Goal: Feedback & Contribution: Leave review/rating

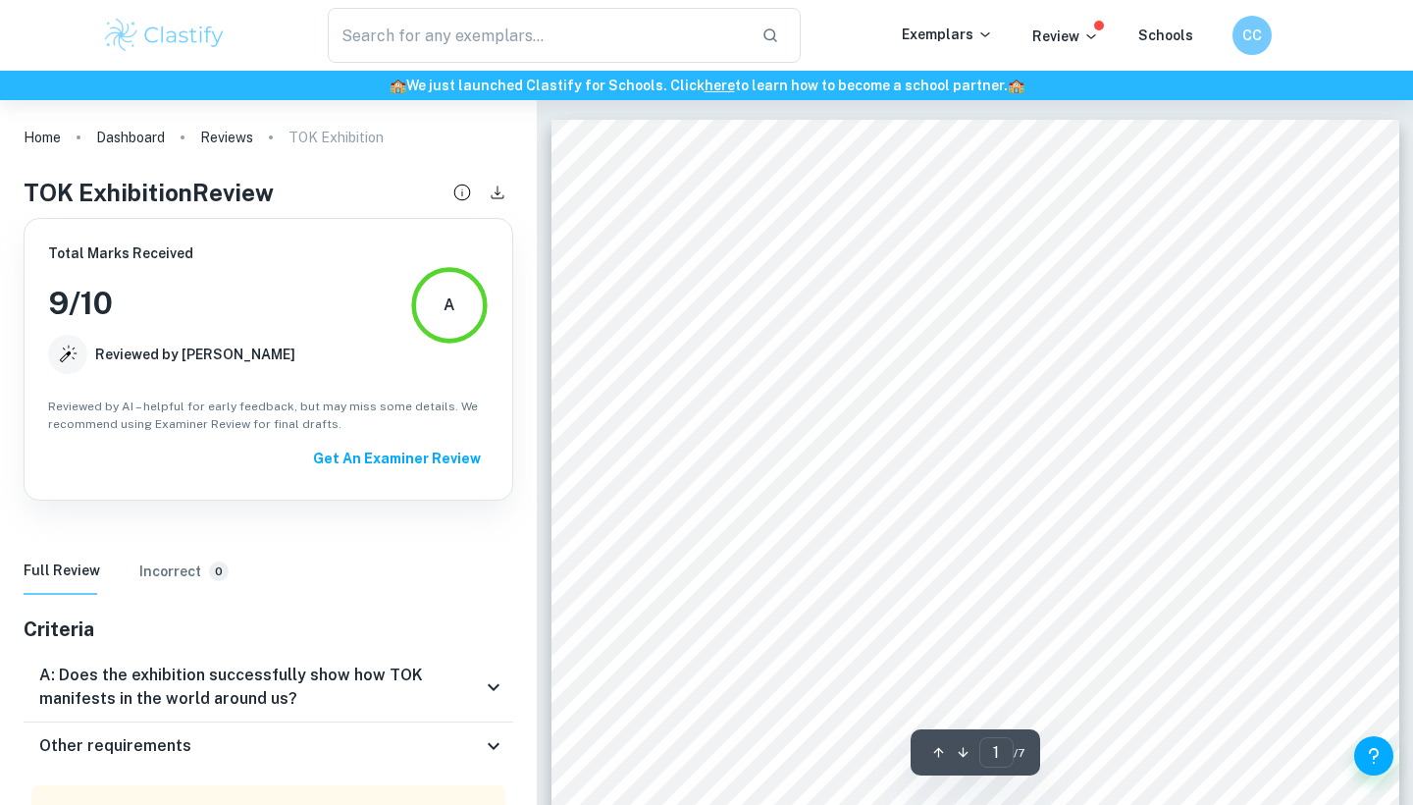
scroll to position [8, 0]
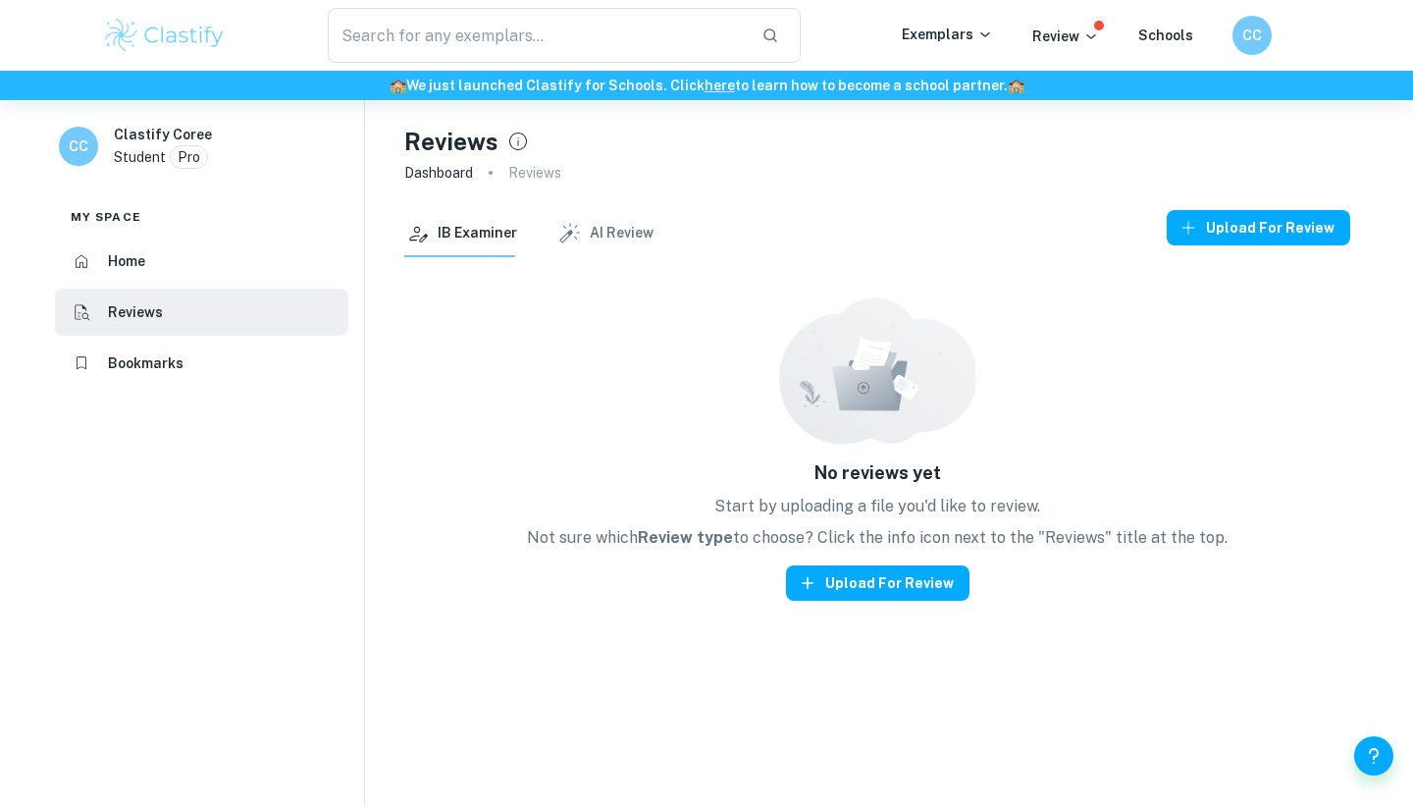
click at [603, 241] on button "AI Review" at bounding box center [604, 233] width 97 height 47
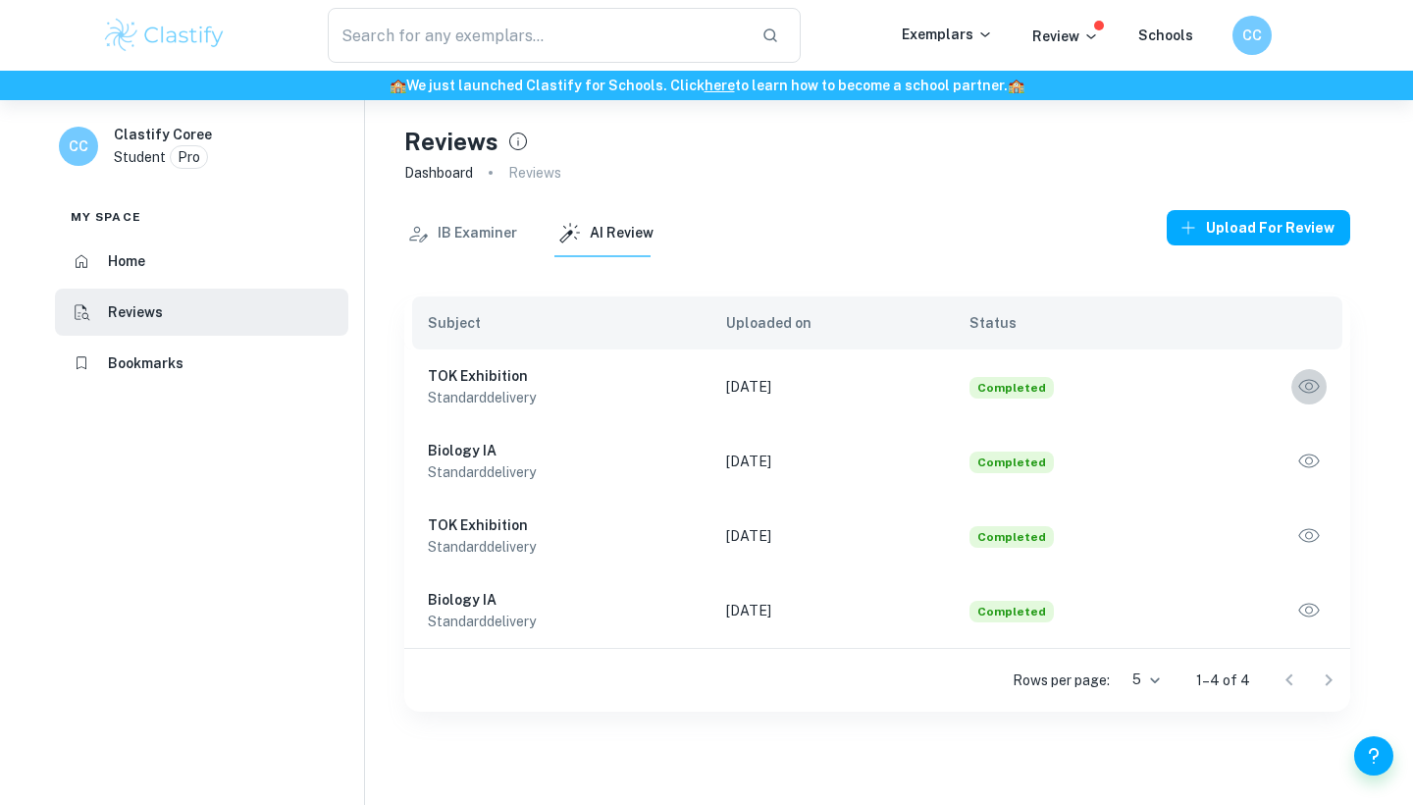
click at [1314, 387] on icon "button" at bounding box center [1309, 387] width 26 height 26
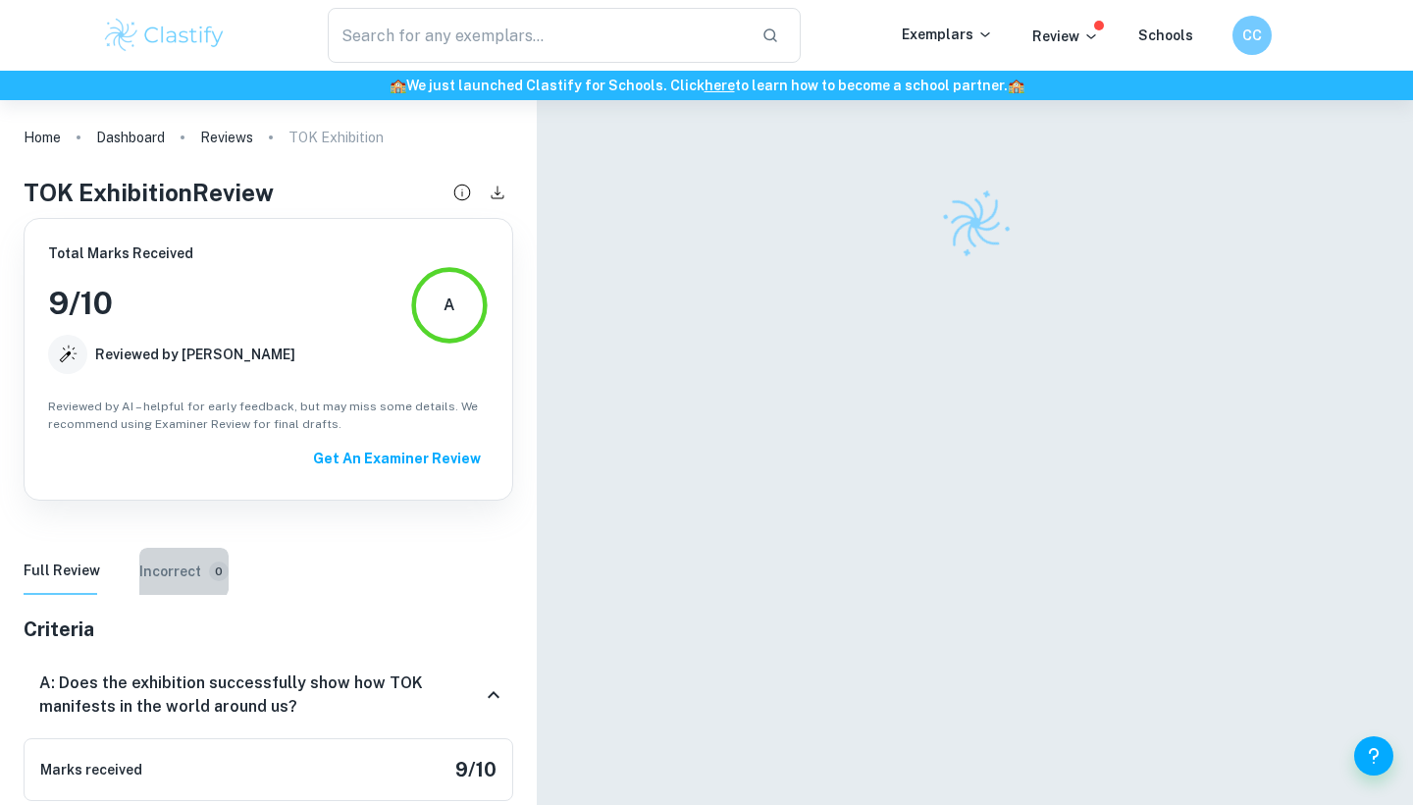
click at [156, 563] on h6 "Incorrect" at bounding box center [170, 571] width 62 height 22
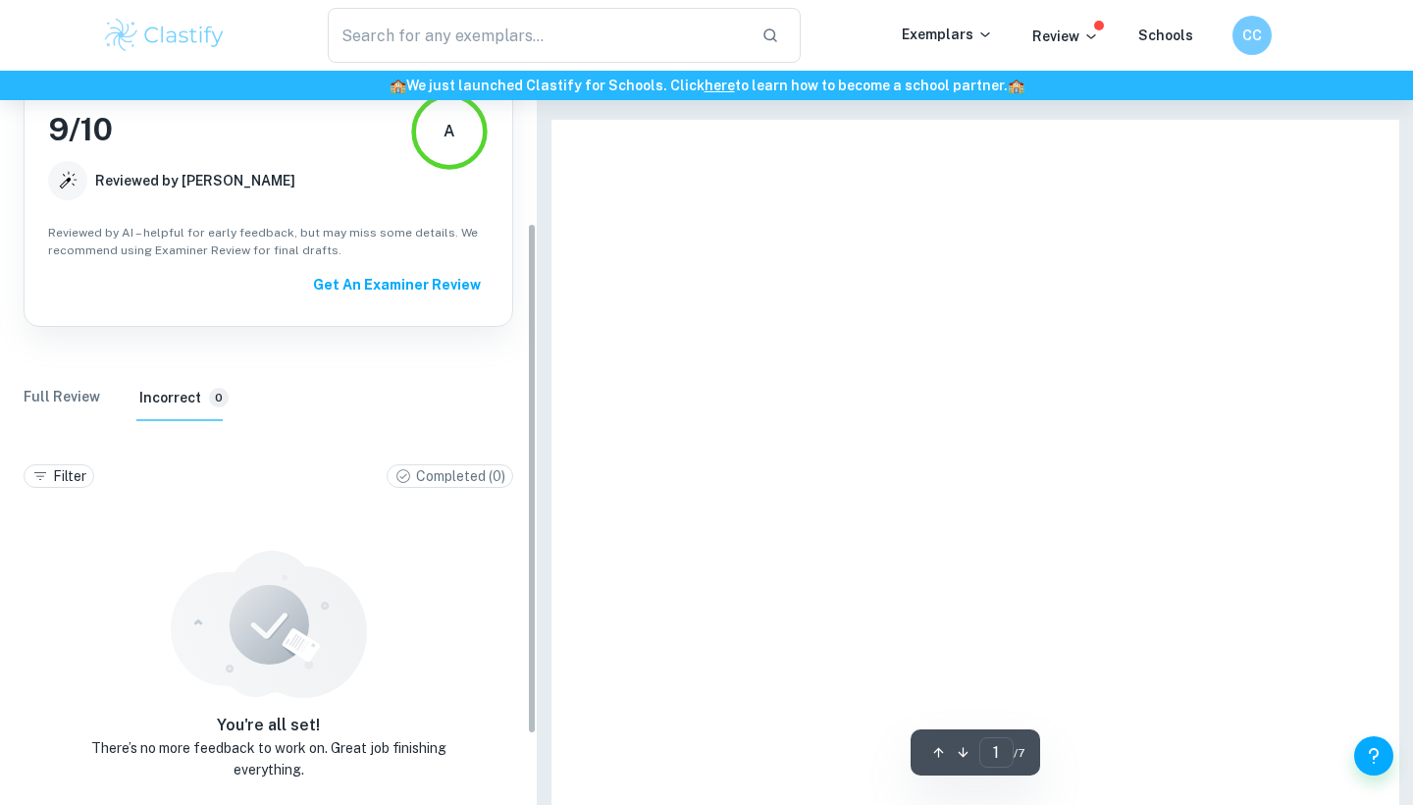
scroll to position [176, 0]
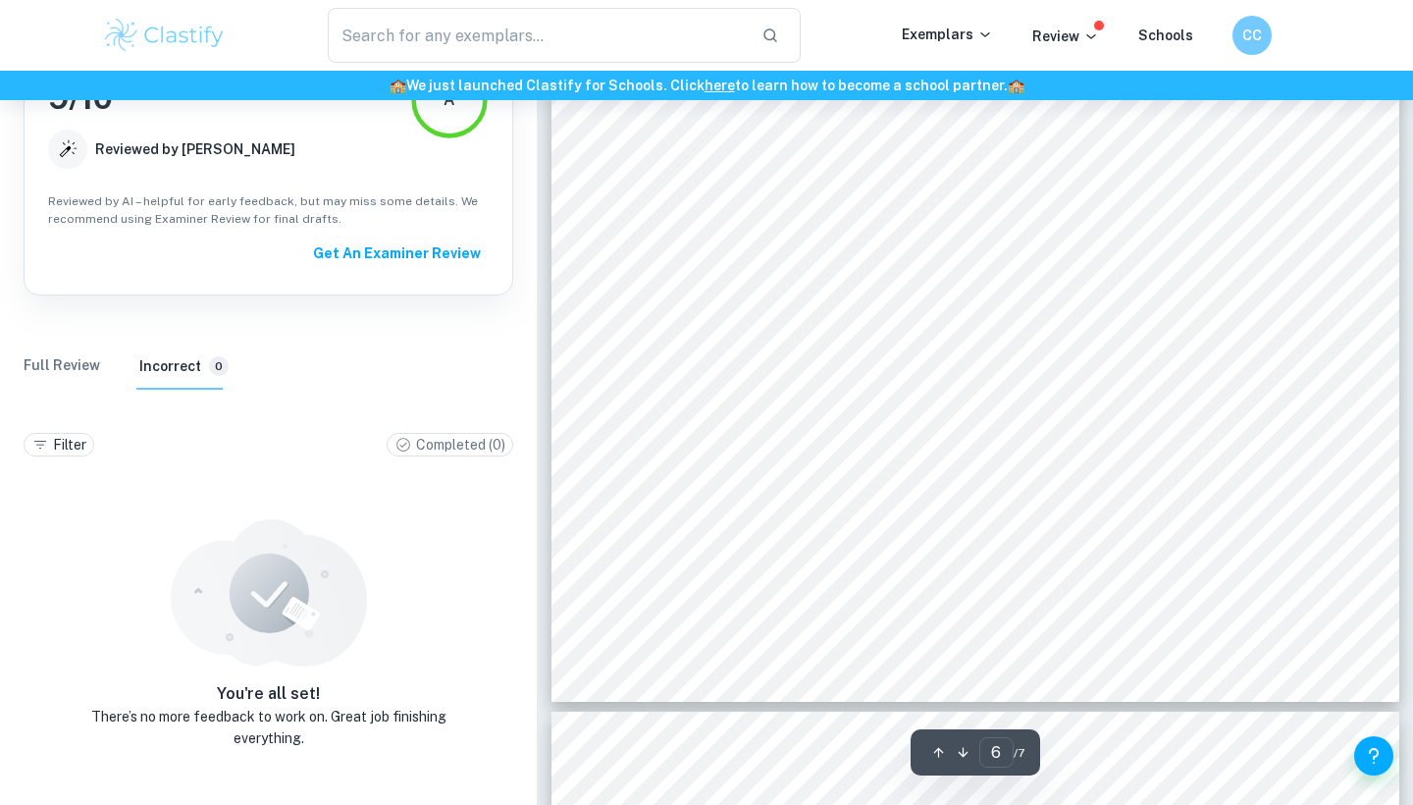
type input "7"
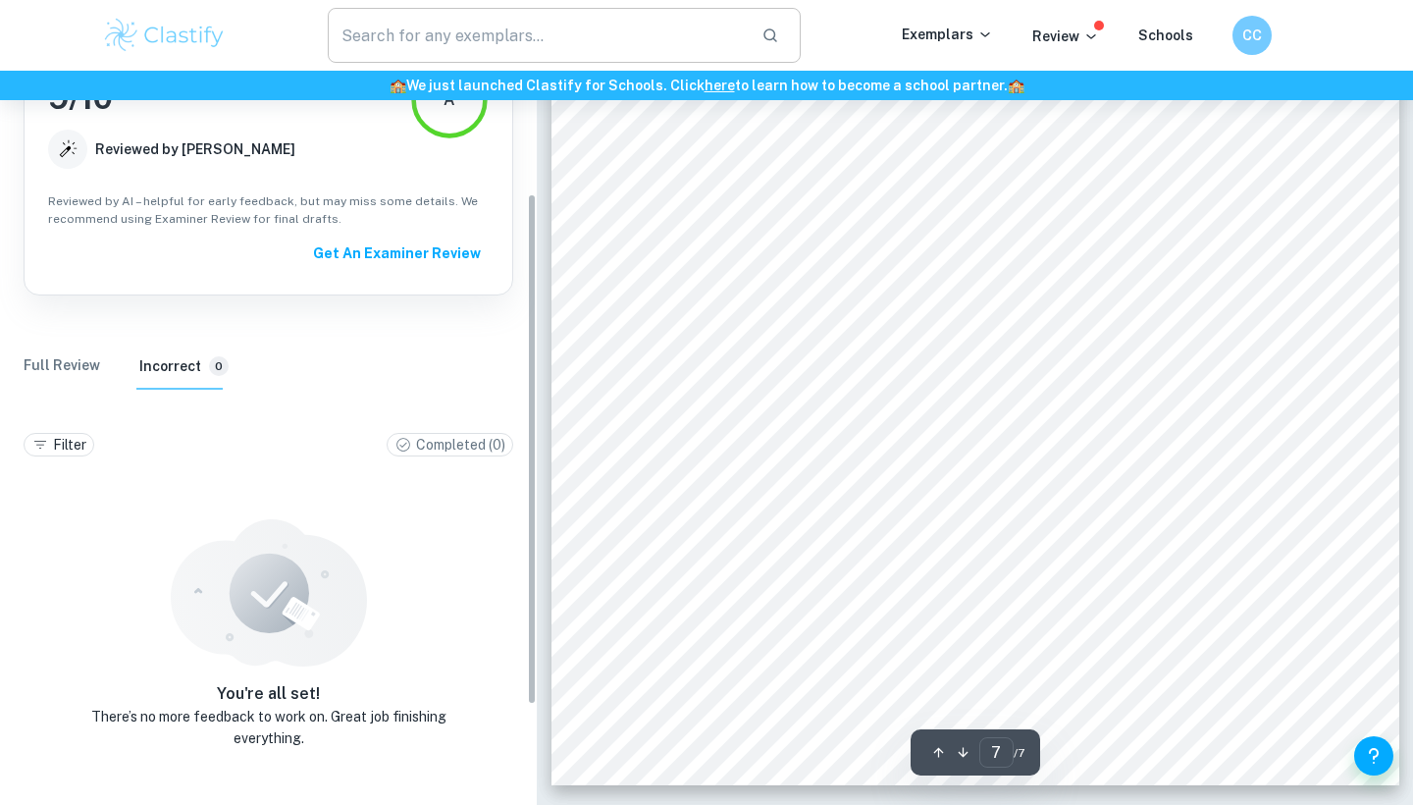
scroll to position [7772, 0]
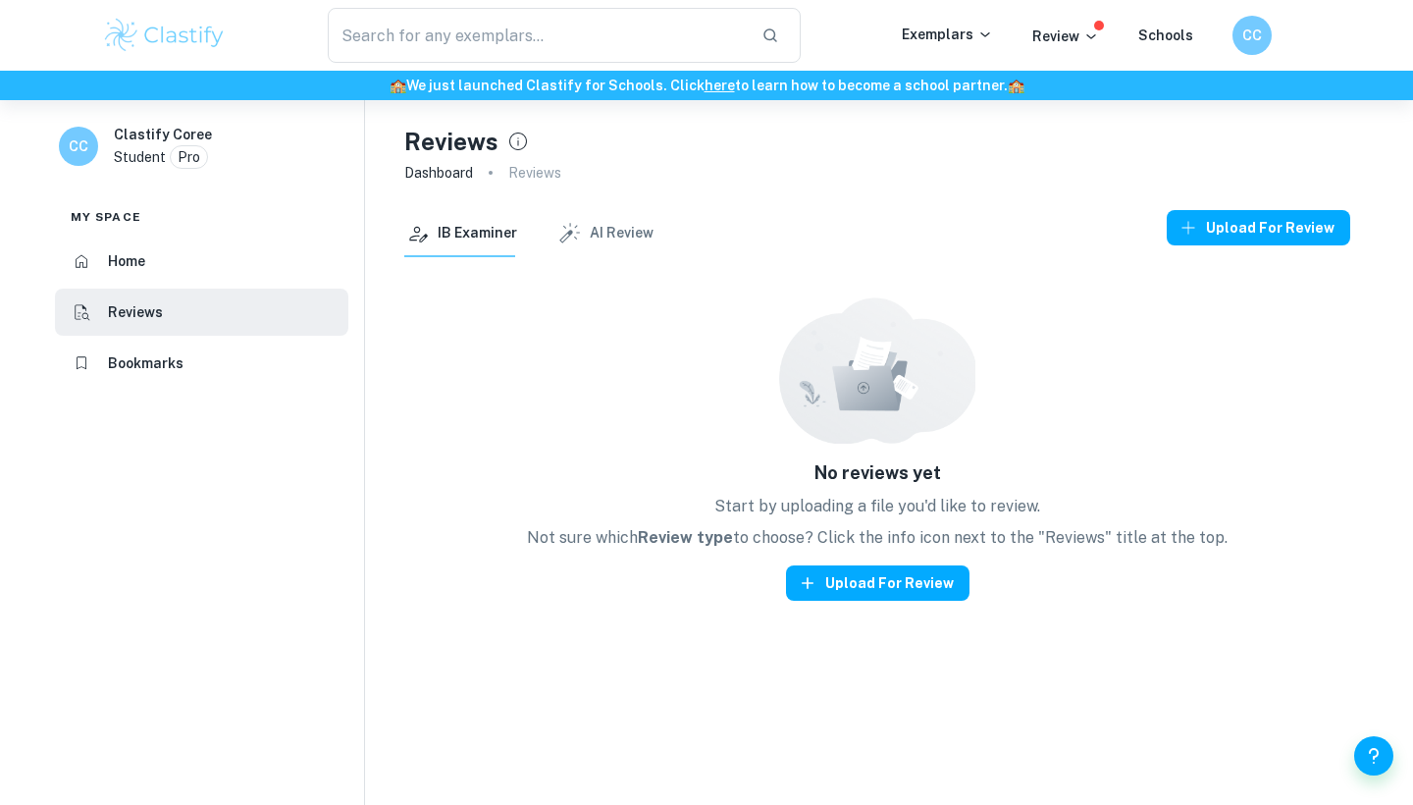
click at [579, 217] on button "AI Review" at bounding box center [604, 233] width 97 height 47
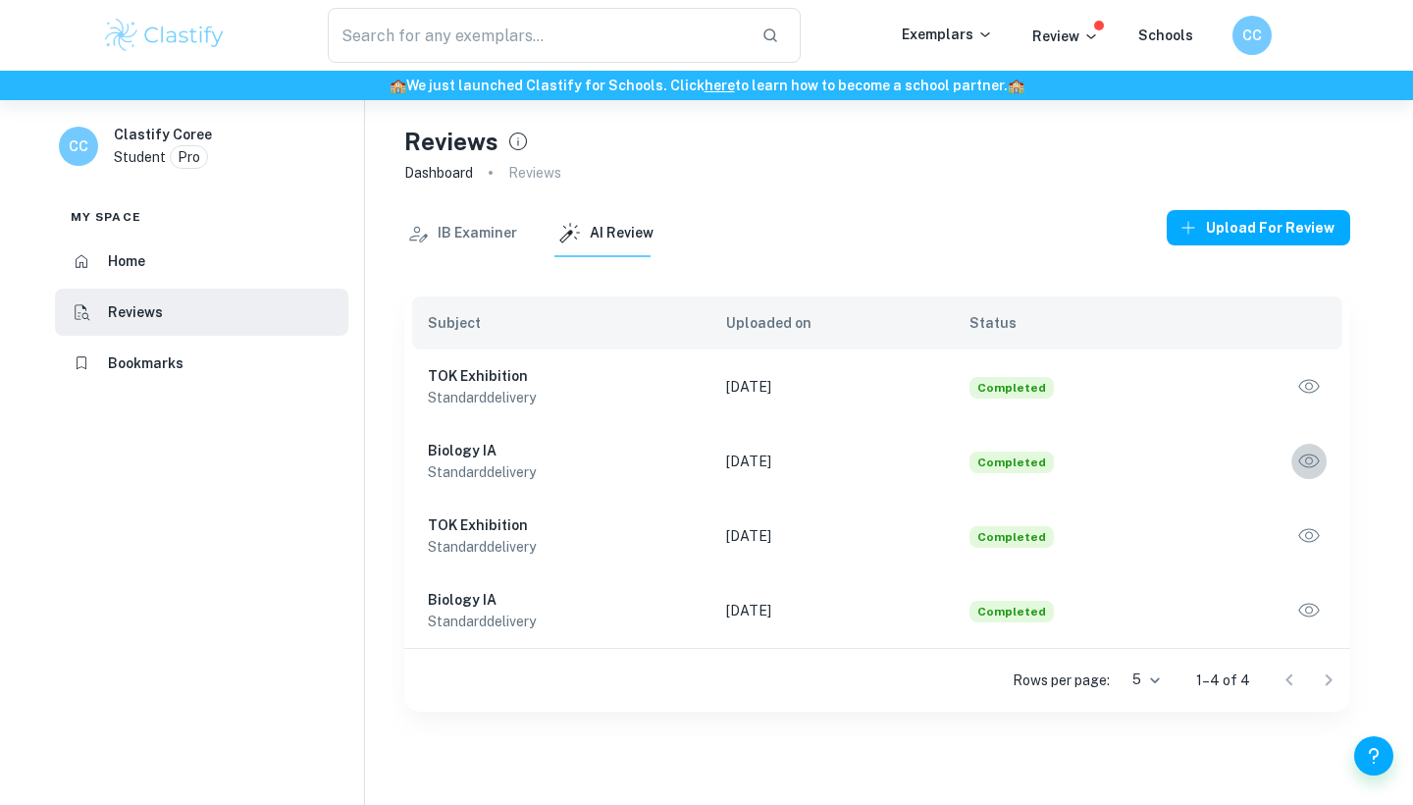
click at [1318, 454] on icon "button" at bounding box center [1309, 461] width 26 height 26
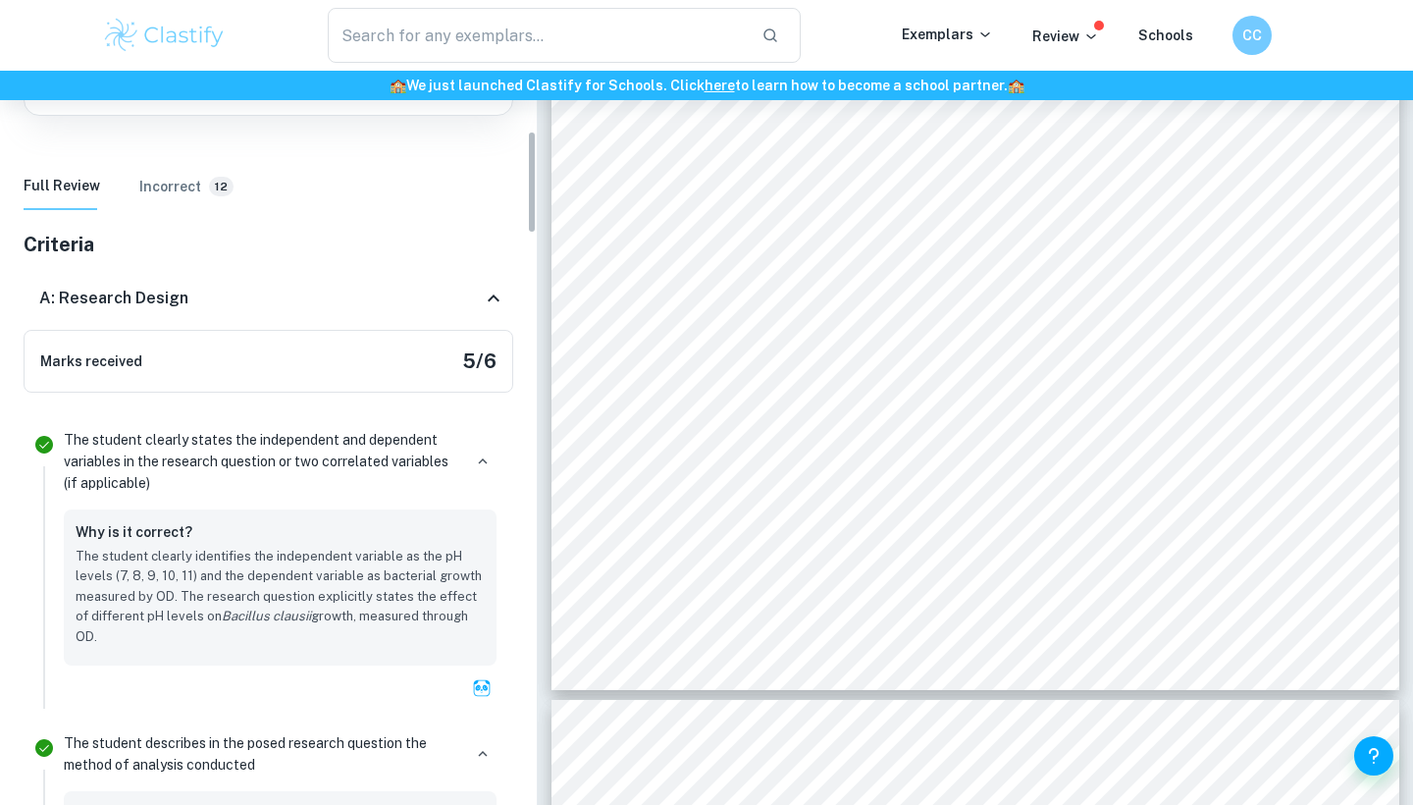
scroll to position [449, 0]
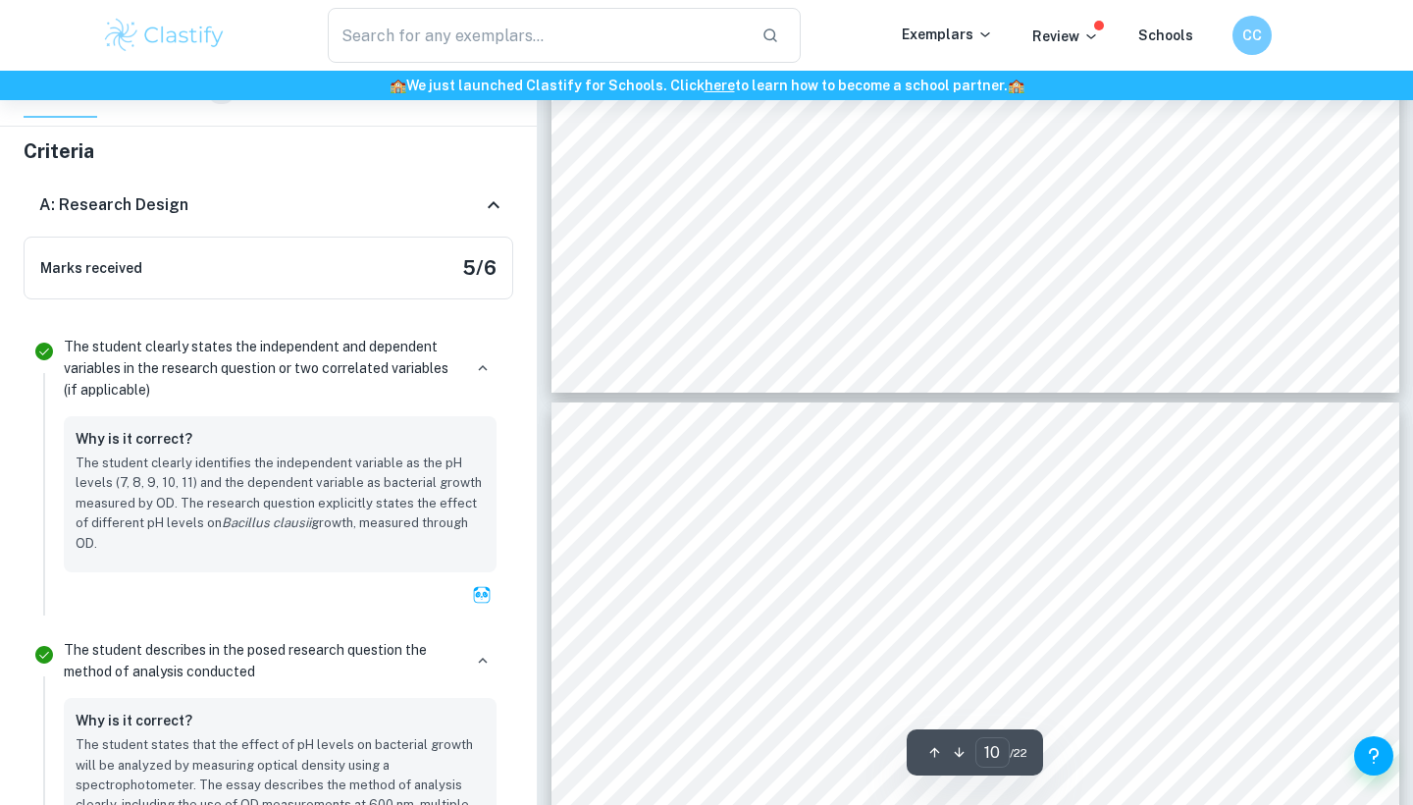
type input "9"
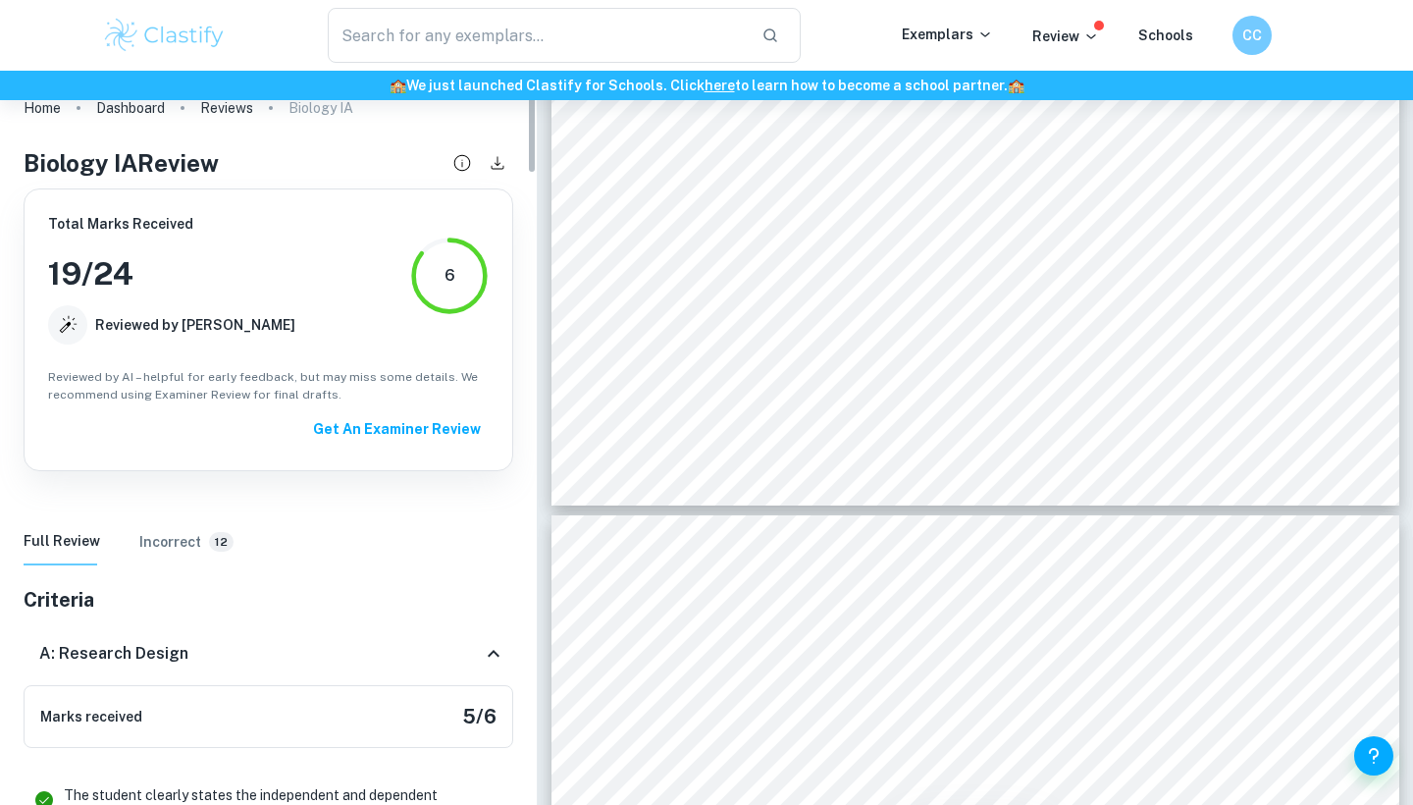
scroll to position [0, 0]
